Goal: Task Accomplishment & Management: Manage account settings

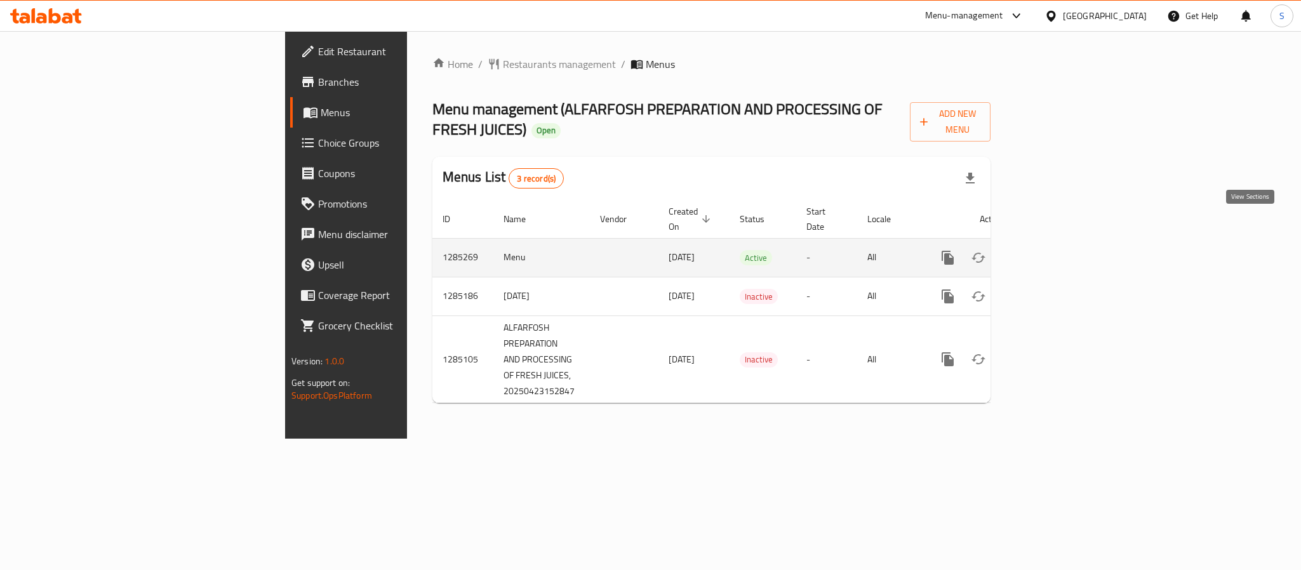
click at [1047, 250] on icon "enhanced table" at bounding box center [1039, 257] width 15 height 15
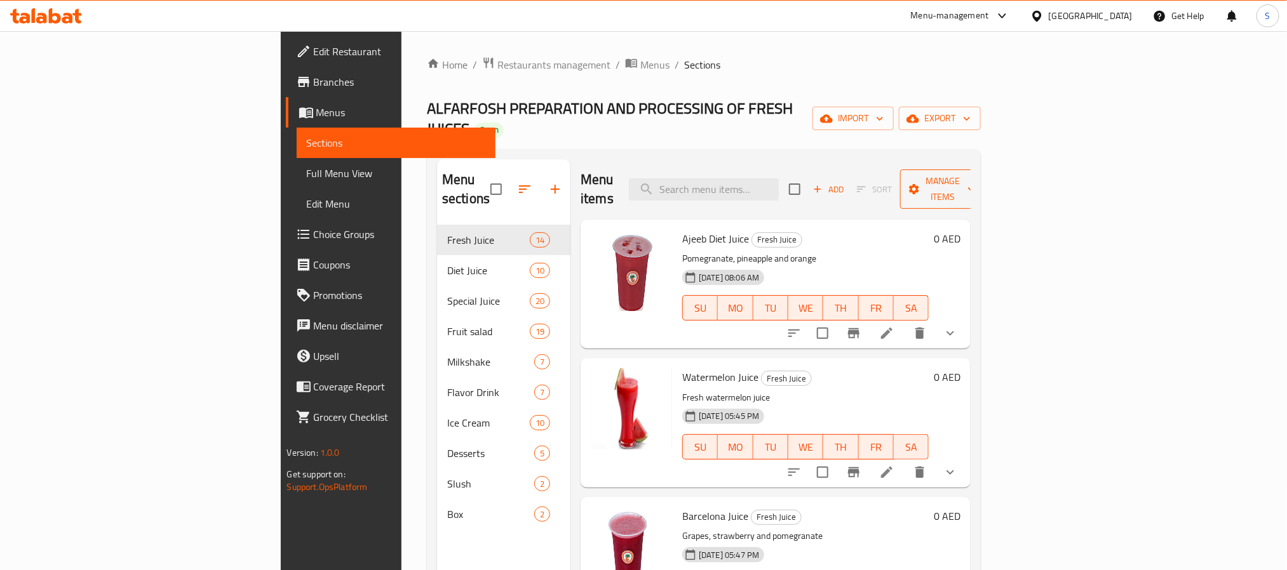
click at [975, 173] on span "Manage items" at bounding box center [942, 189] width 65 height 32
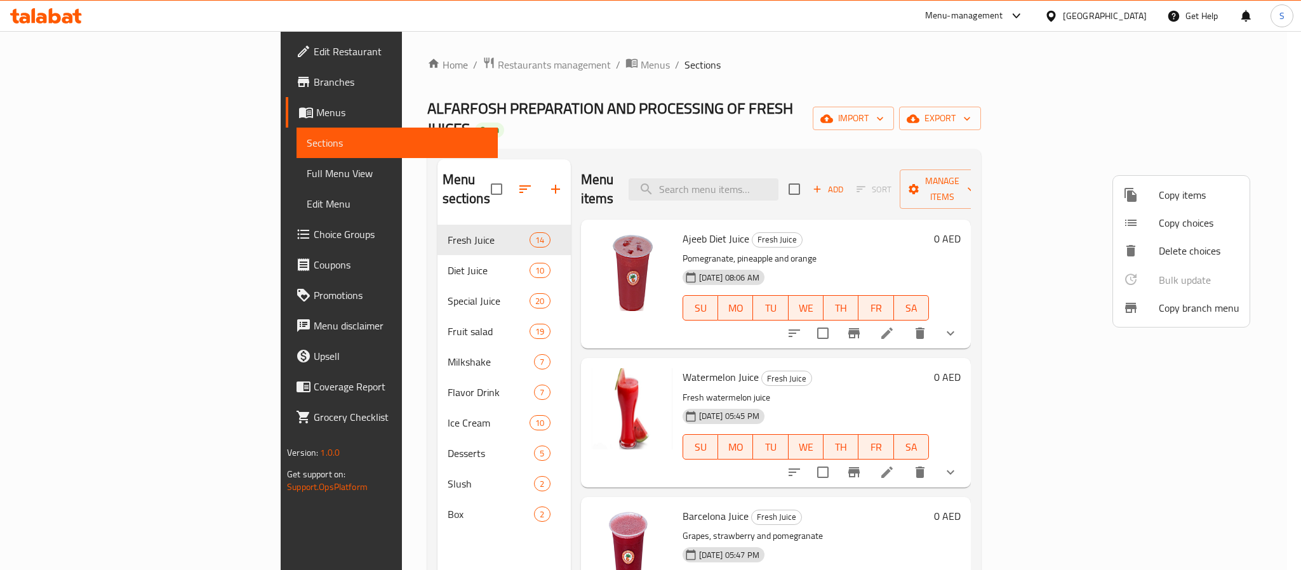
click at [1174, 315] on span "Copy branch menu" at bounding box center [1199, 307] width 81 height 15
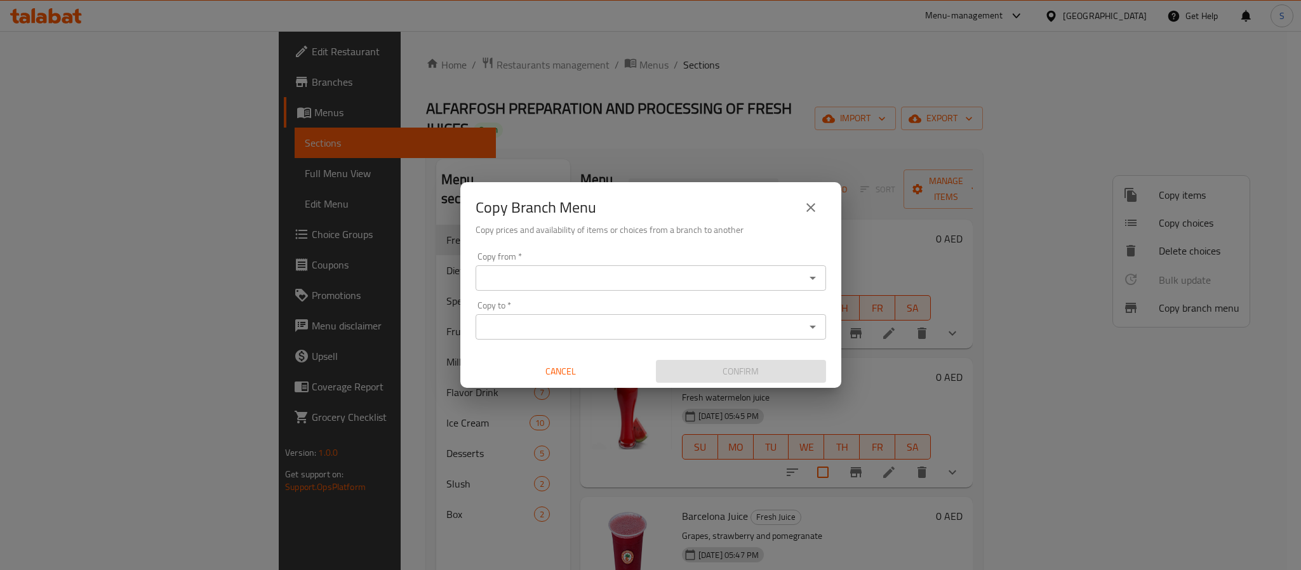
click at [713, 280] on input "Copy from   *" at bounding box center [640, 278] width 322 height 18
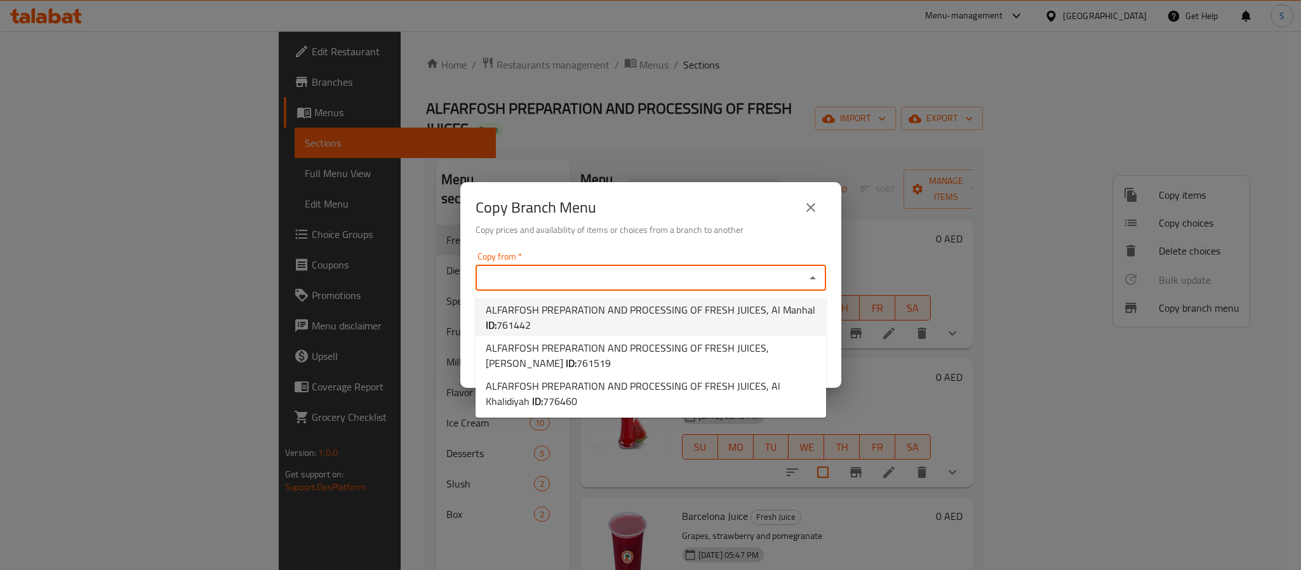
click at [700, 313] on span "ALFARFOSH PREPARATION AND PROCESSING OF FRESH JUICES, Al Manhal ID: 761442" at bounding box center [651, 317] width 330 height 30
type input "ALFARFOSH PREPARATION AND PROCESSING OF FRESH JUICES, Al Manhal"
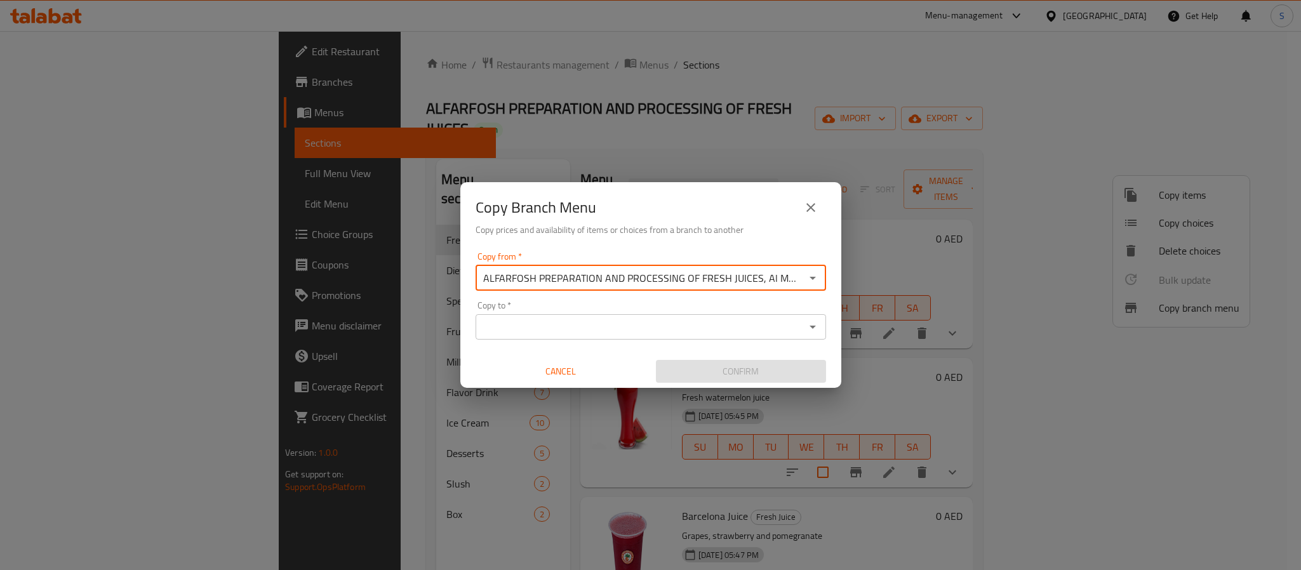
click at [674, 283] on input "ALFARFOSH PREPARATION AND PROCESSING OF FRESH JUICES, Al Manhal" at bounding box center [640, 278] width 322 height 18
click at [815, 281] on icon "Open" at bounding box center [812, 278] width 15 height 15
click at [813, 271] on icon "Open" at bounding box center [812, 278] width 15 height 15
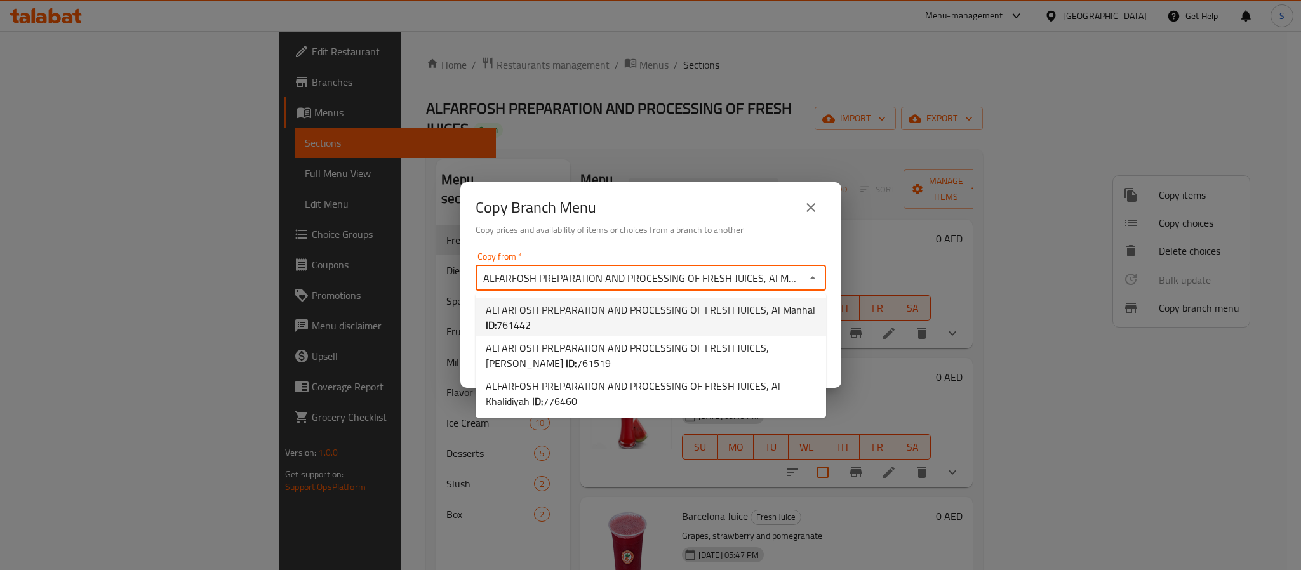
click at [753, 309] on span "ALFARFOSH PREPARATION AND PROCESSING OF FRESH JUICES, Al Manhal ID: 761442" at bounding box center [651, 317] width 330 height 30
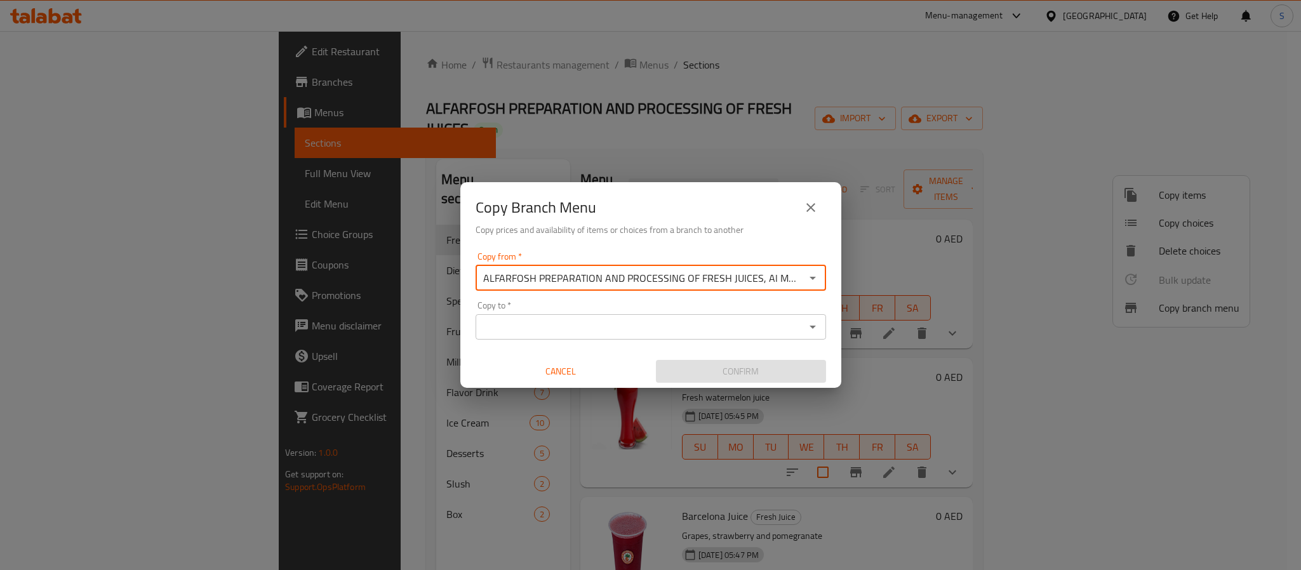
click at [766, 341] on div "Copy from   * ALFARFOSH PREPARATION AND PROCESSING OF FRESH JUICES, Al Manhal C…" at bounding box center [650, 318] width 381 height 142
click at [770, 326] on input "Copy to   *" at bounding box center [640, 327] width 322 height 18
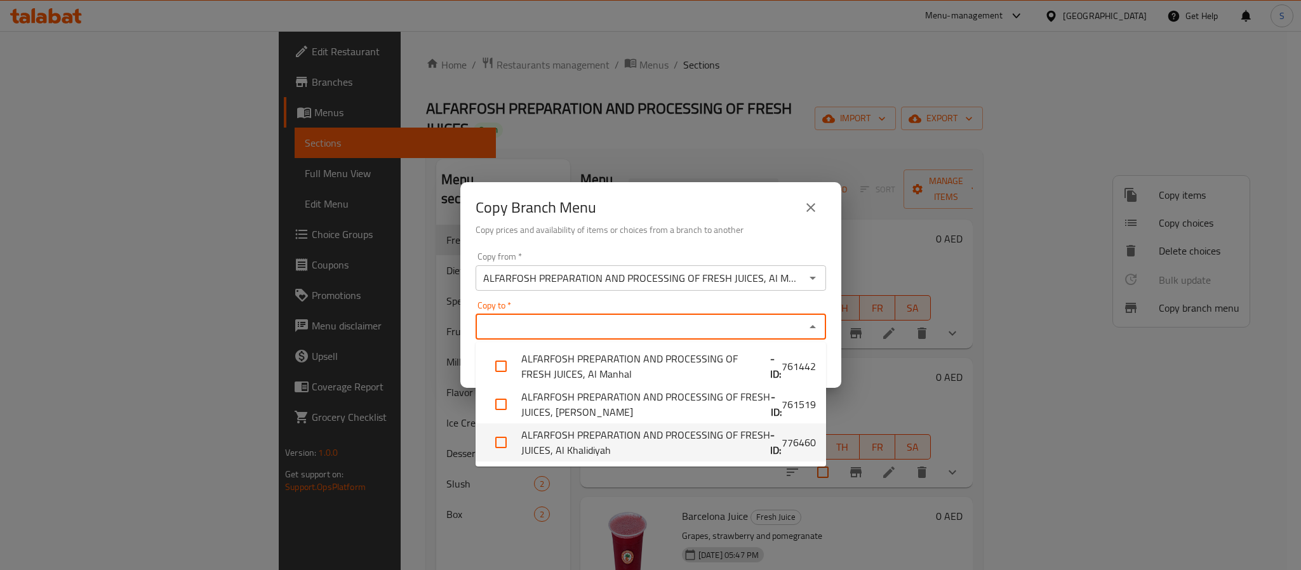
click at [723, 445] on li "ALFARFOSH PREPARATION AND PROCESSING OF FRESH JUICES, Al Khalidiyah - ID: 776460" at bounding box center [651, 443] width 351 height 38
checkbox input "true"
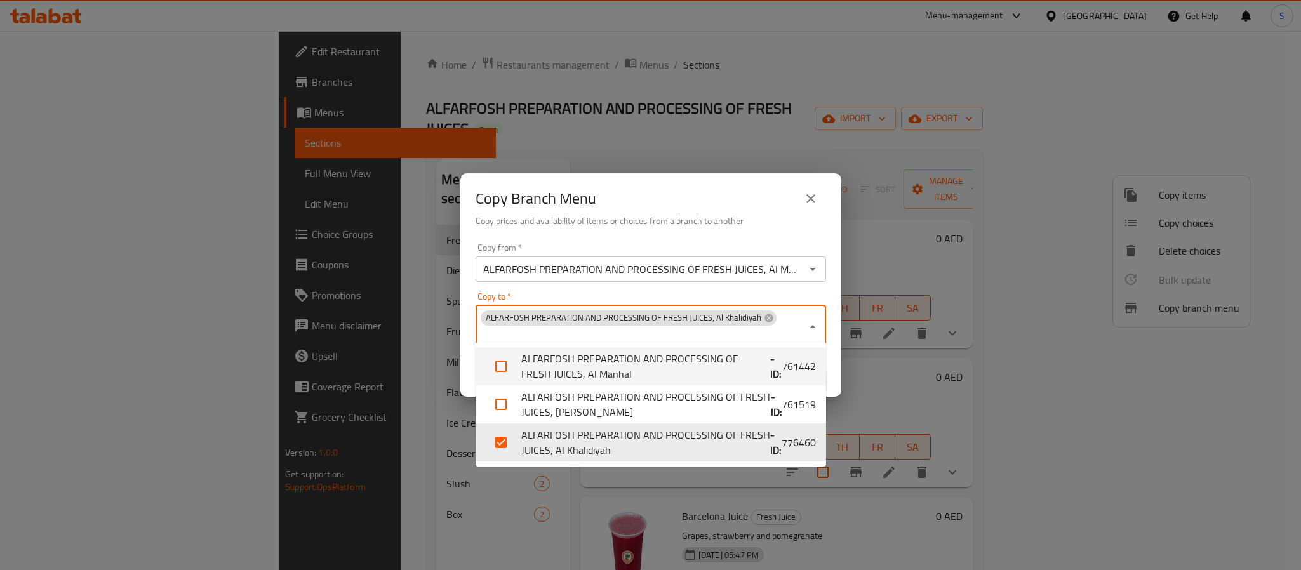
click at [464, 355] on div "Copy from   * ALFARFOSH PREPARATION AND PROCESSING OF FRESH JUICES, Al Manhal C…" at bounding box center [650, 317] width 381 height 159
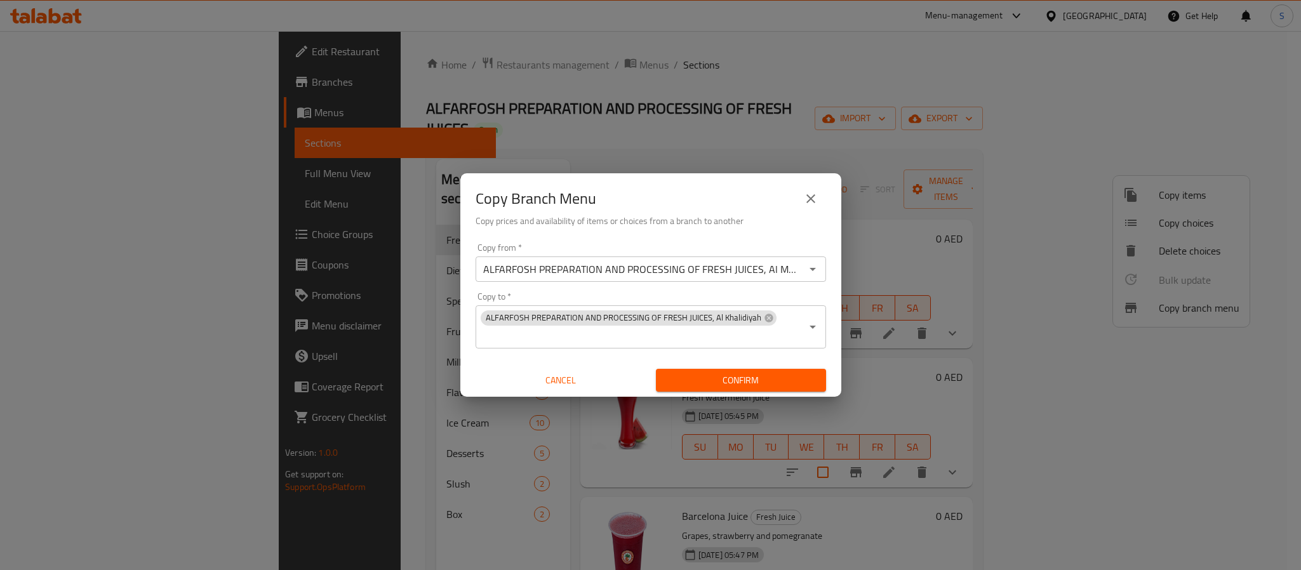
click at [749, 373] on span "Confirm" at bounding box center [741, 381] width 150 height 16
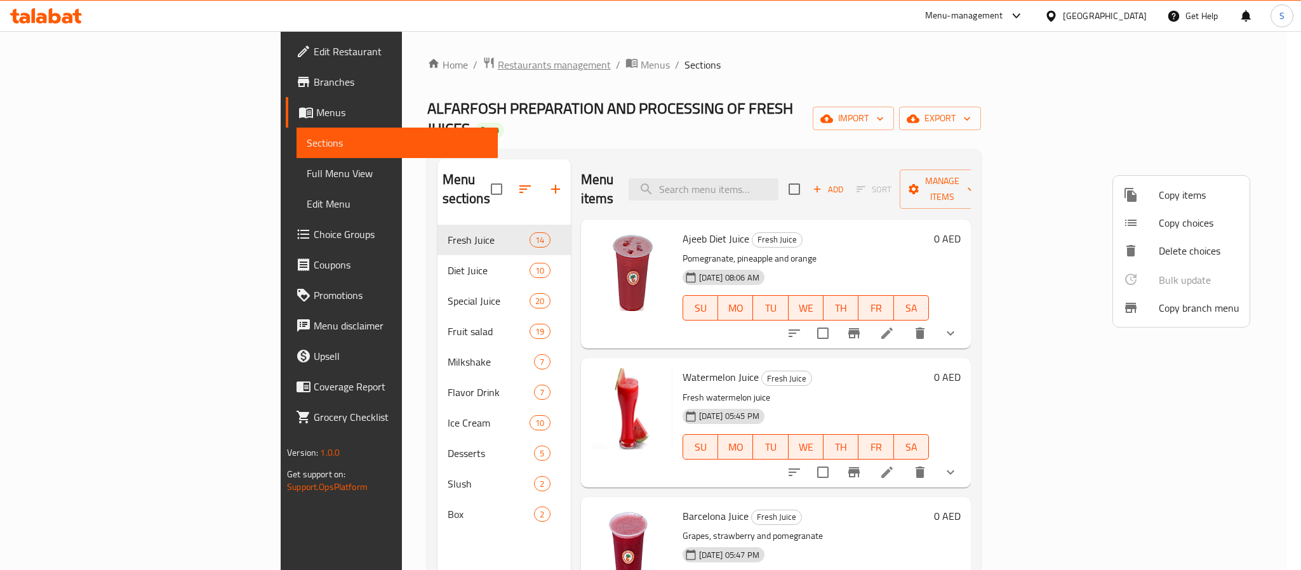
click at [387, 61] on div at bounding box center [650, 285] width 1301 height 570
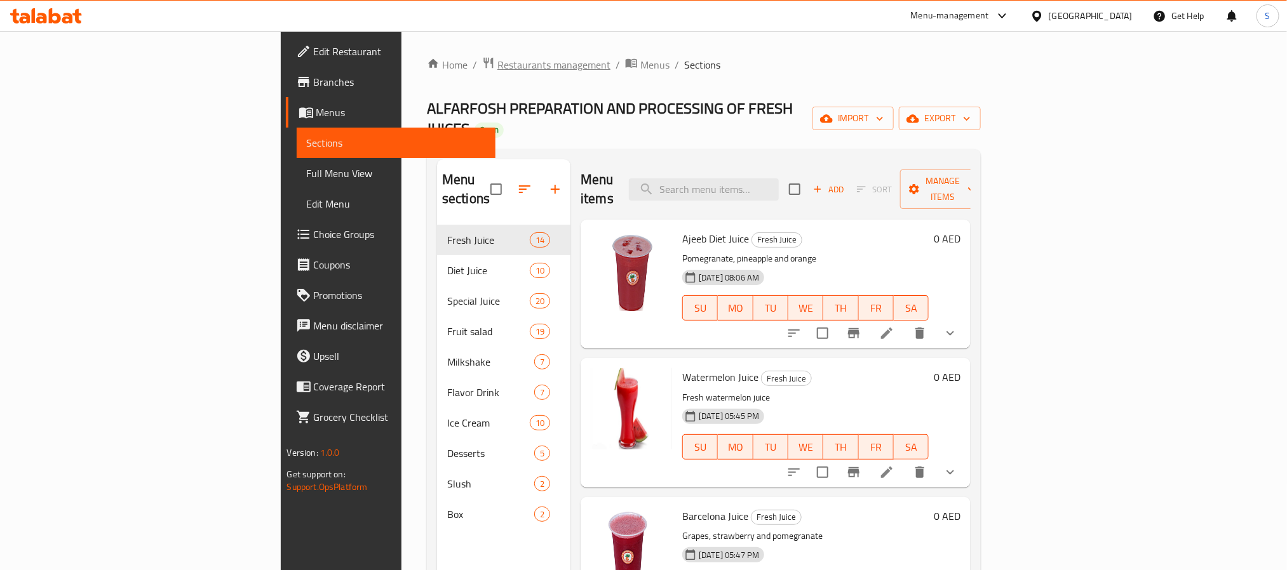
click at [497, 63] on span "Restaurants management" at bounding box center [553, 64] width 113 height 15
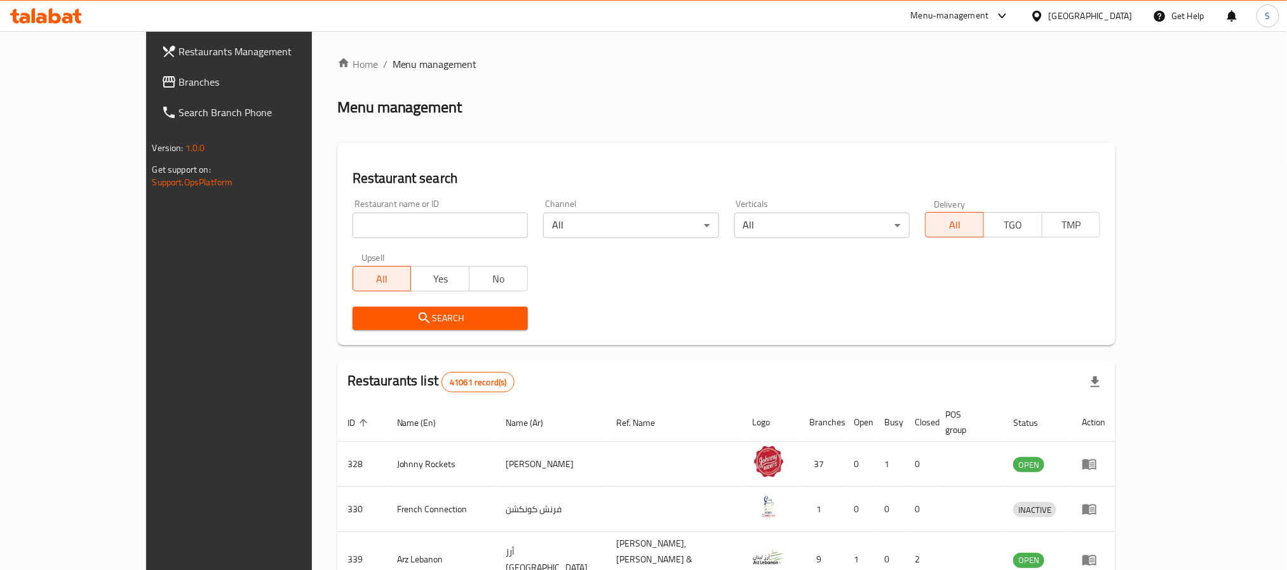
click at [179, 86] on span "Branches" at bounding box center [264, 81] width 171 height 15
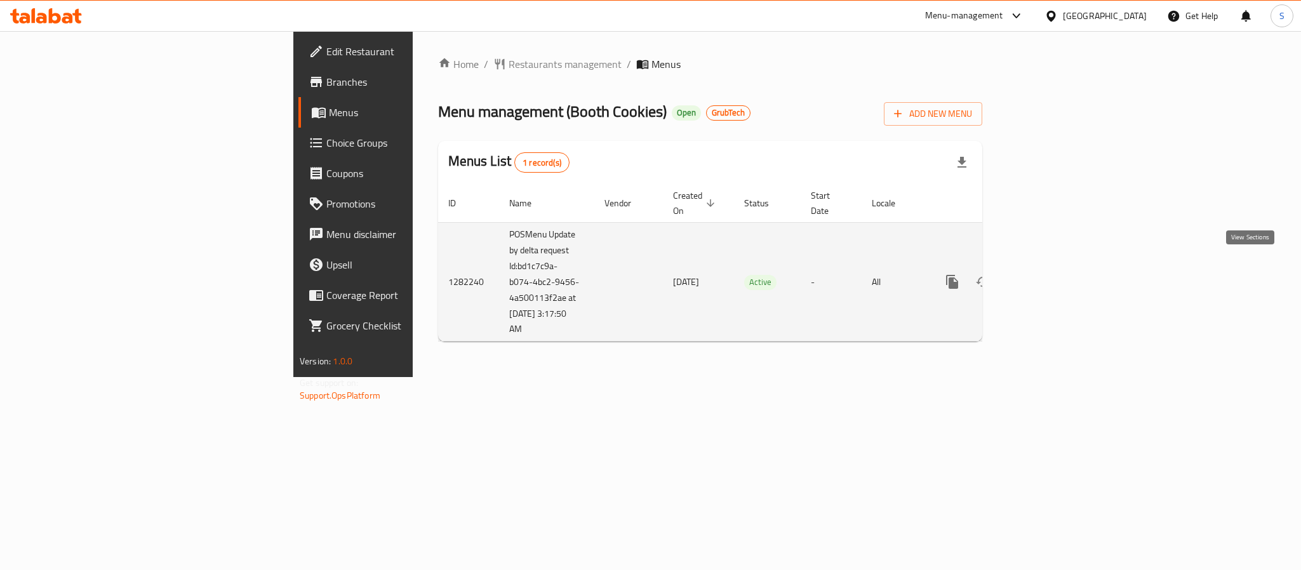
click at [1052, 274] on icon "enhanced table" at bounding box center [1043, 281] width 15 height 15
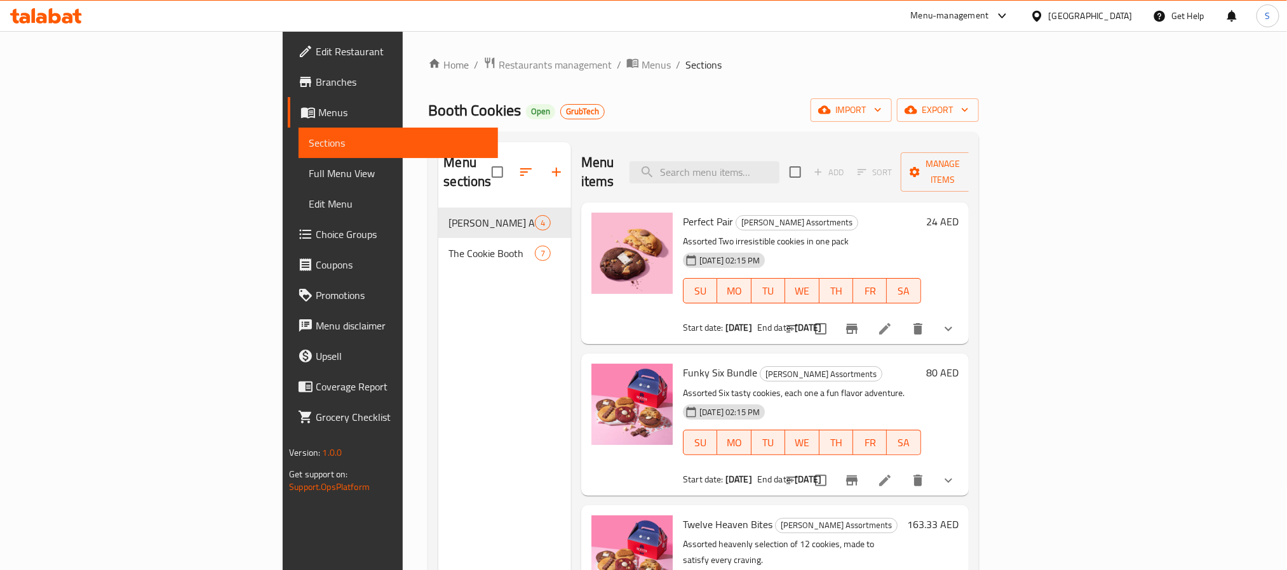
click at [309, 166] on span "Full Menu View" at bounding box center [398, 173] width 178 height 15
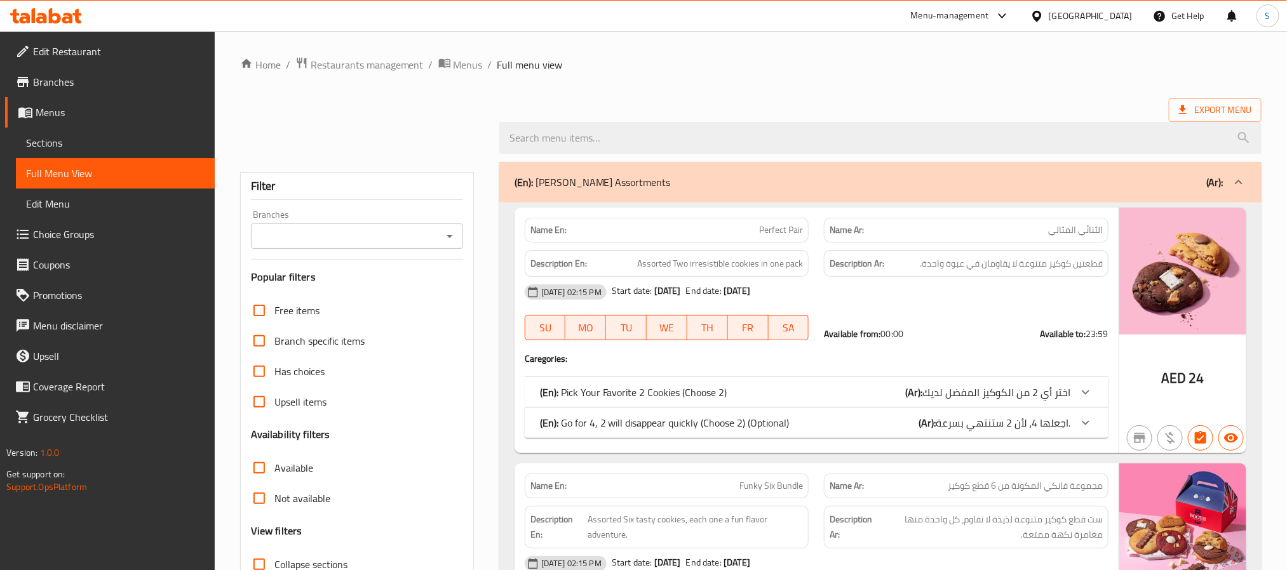
click at [450, 237] on icon "Open" at bounding box center [449, 236] width 6 height 3
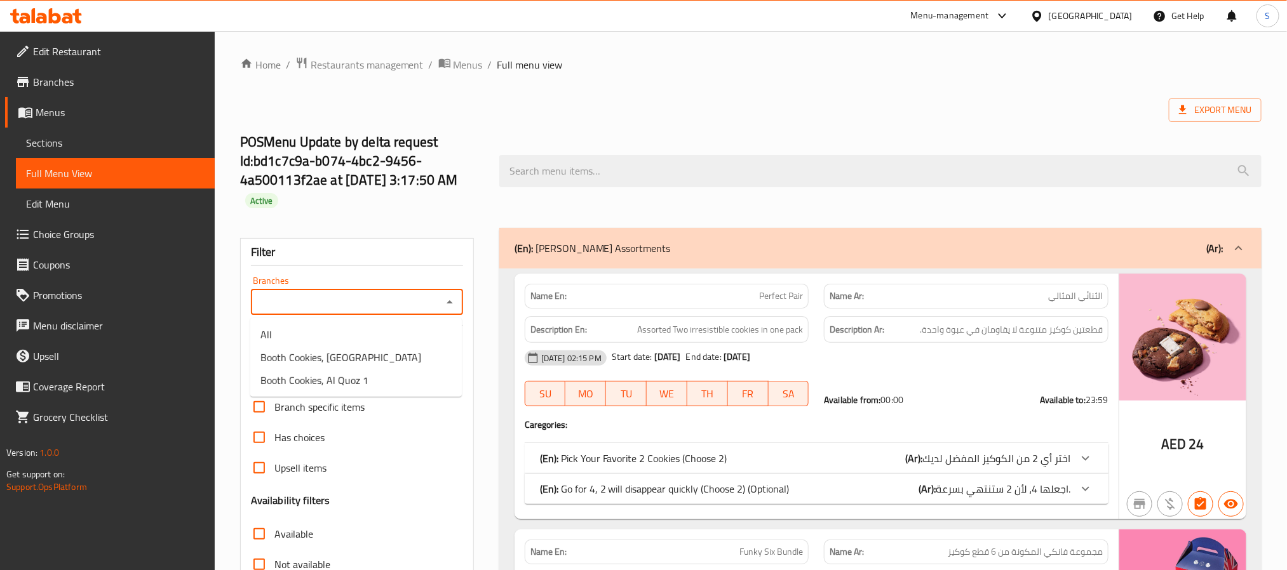
click at [450, 303] on icon "Close" at bounding box center [449, 301] width 6 height 3
click at [450, 300] on icon "Open" at bounding box center [449, 302] width 15 height 15
click at [391, 381] on li "Booth Cookies, Al Quoz 1" at bounding box center [355, 380] width 211 height 23
type input "Booth Cookies, Al Quoz 1"
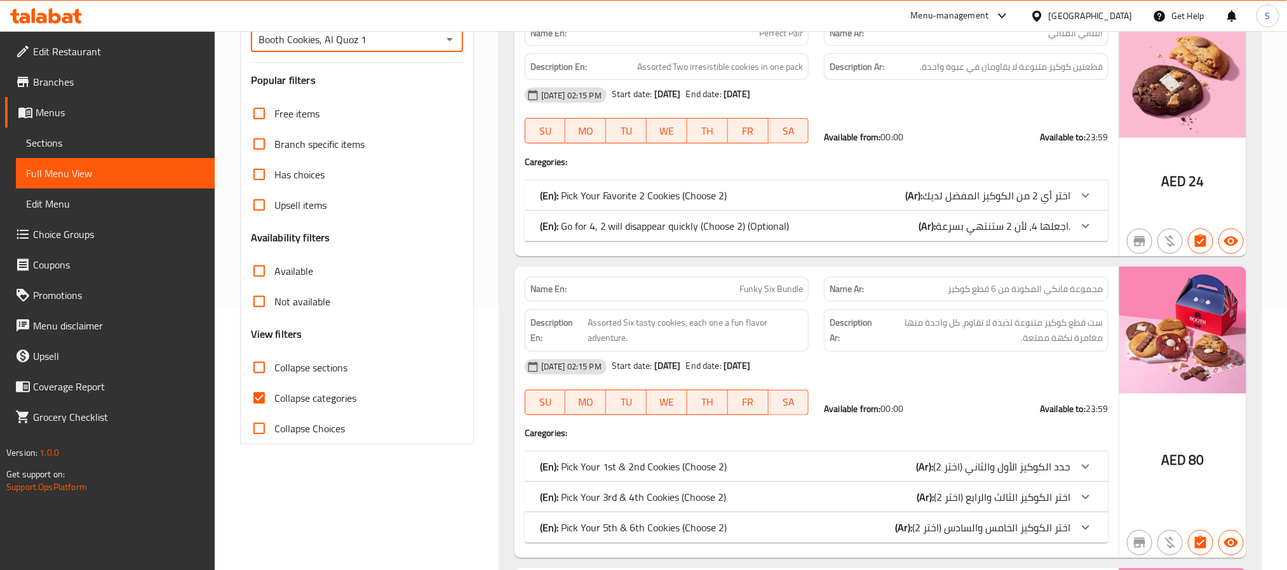
scroll to position [259, 0]
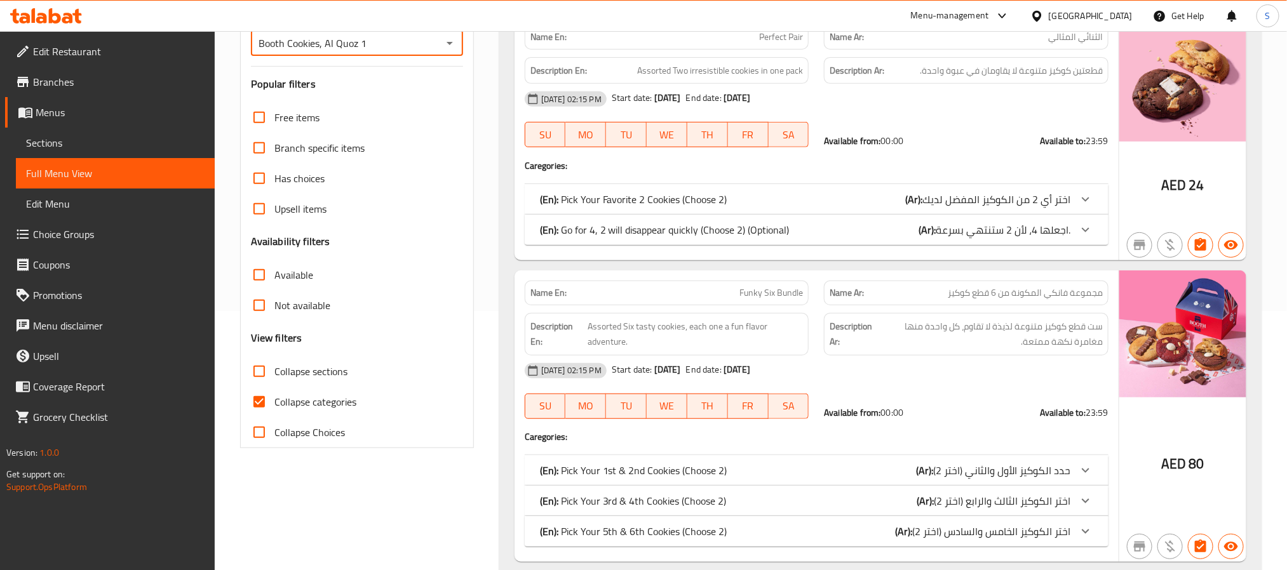
click at [261, 278] on input "Available" at bounding box center [259, 275] width 30 height 30
click at [263, 279] on input "Available" at bounding box center [259, 275] width 30 height 30
checkbox input "false"
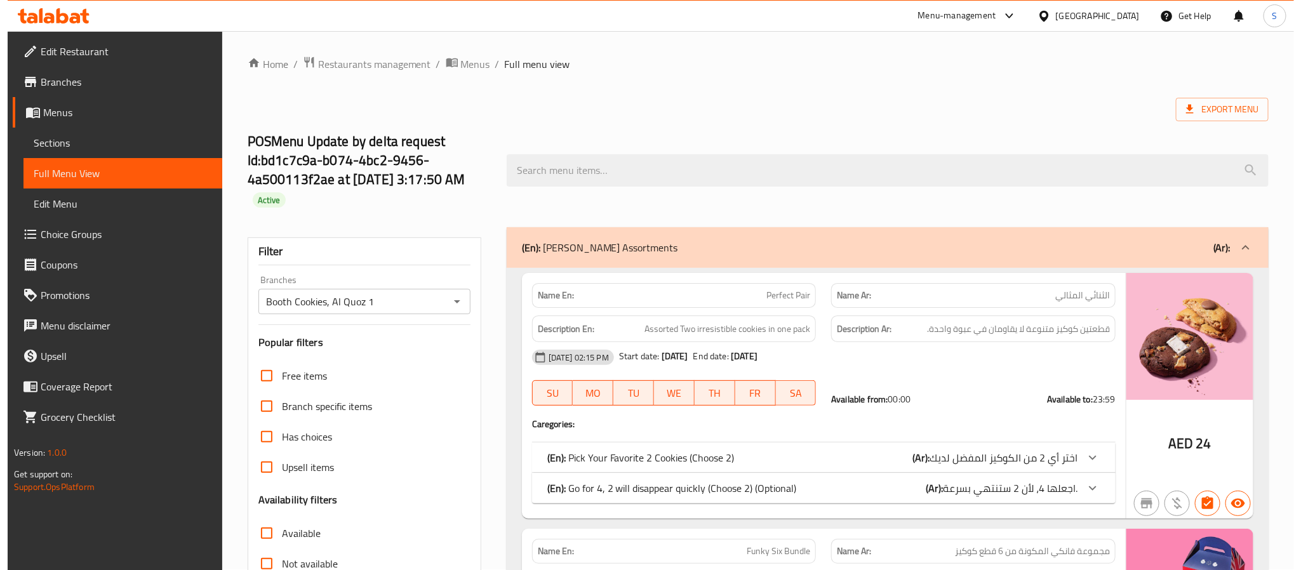
scroll to position [0, 0]
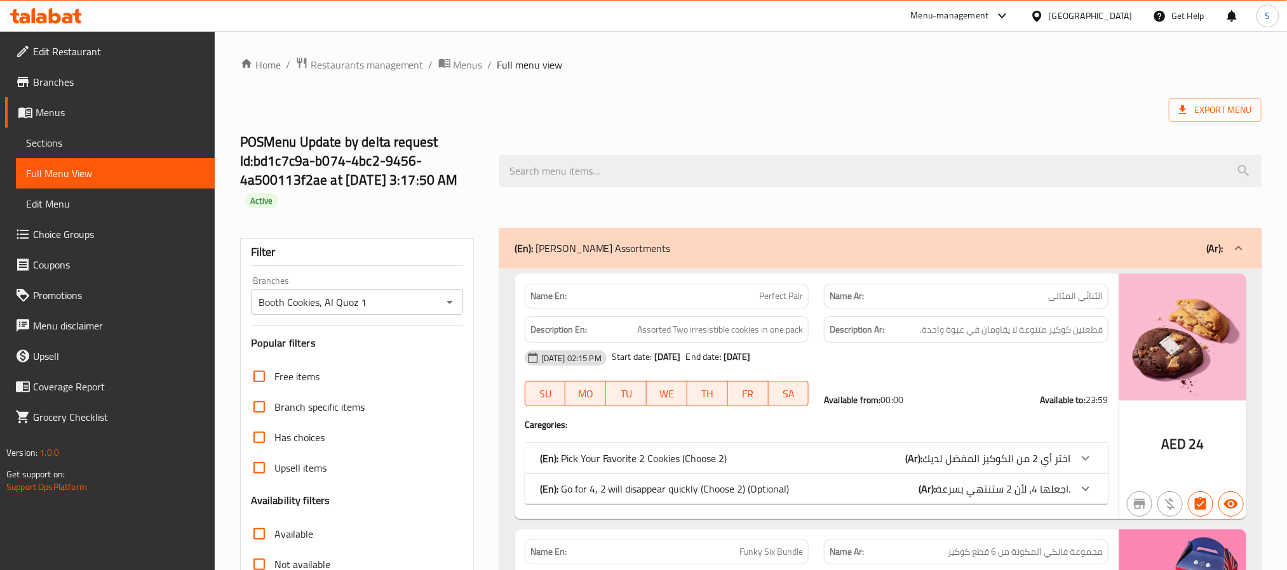
click at [141, 117] on span "Menus" at bounding box center [120, 112] width 169 height 15
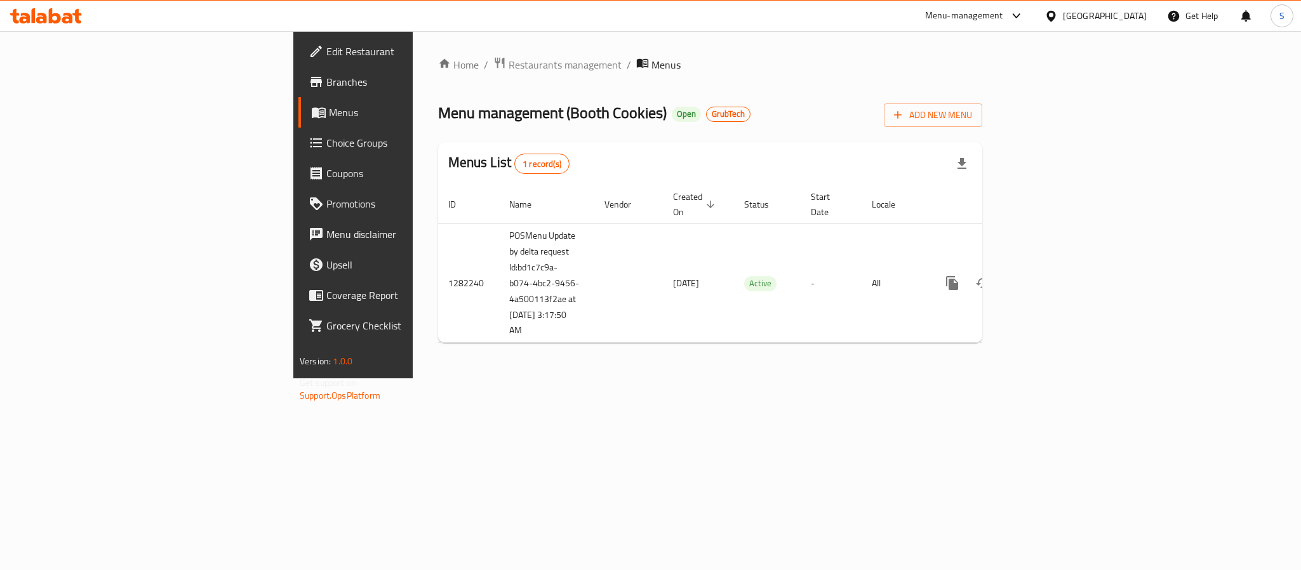
click at [298, 90] on link "Branches" at bounding box center [404, 82] width 212 height 30
